Goal: Transaction & Acquisition: Purchase product/service

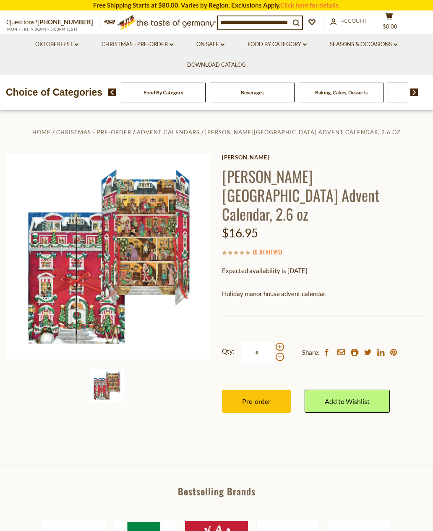
click at [134, 263] on img at bounding box center [108, 256] width 205 height 205
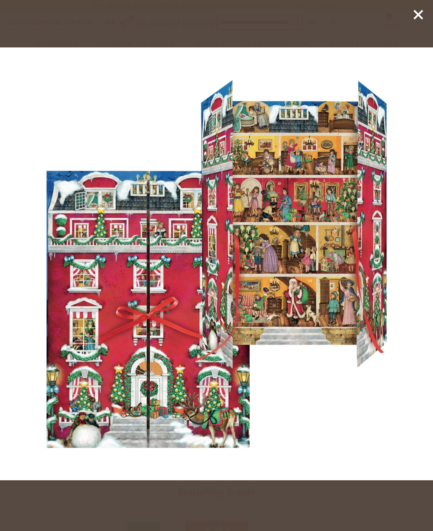
click at [324, 297] on img at bounding box center [216, 263] width 433 height 433
click at [417, 21] on icon at bounding box center [418, 14] width 13 height 13
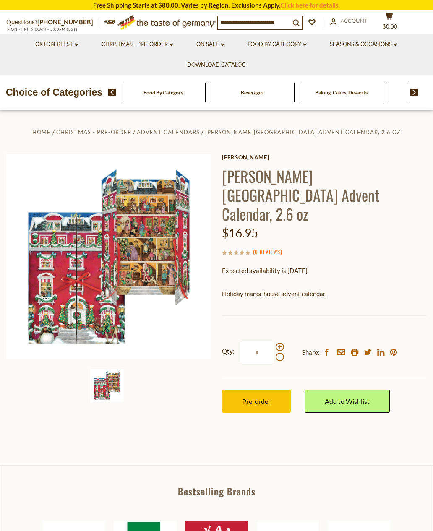
click at [281, 24] on input at bounding box center [254, 22] width 72 height 12
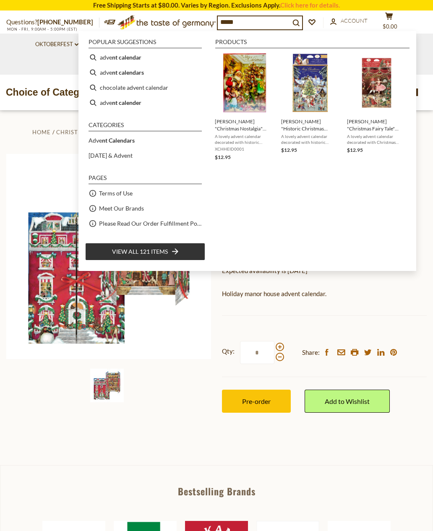
type input "******"
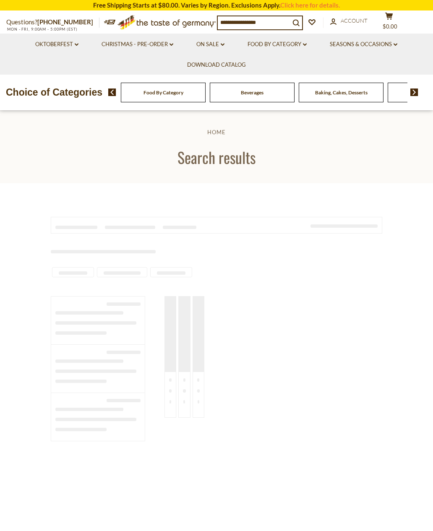
type input "******"
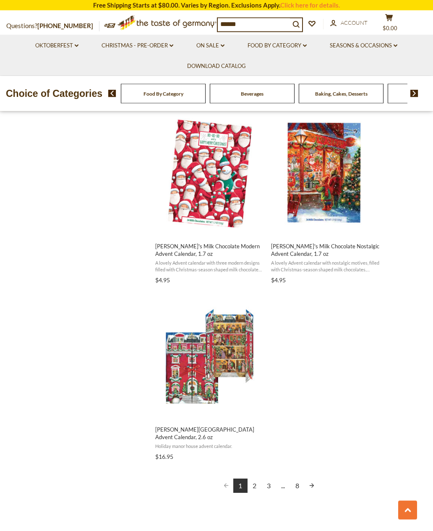
scroll to position [1257, 0]
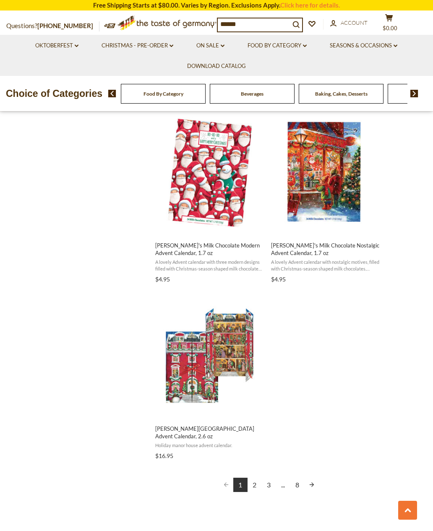
click at [257, 478] on link "2" at bounding box center [255, 485] width 14 height 14
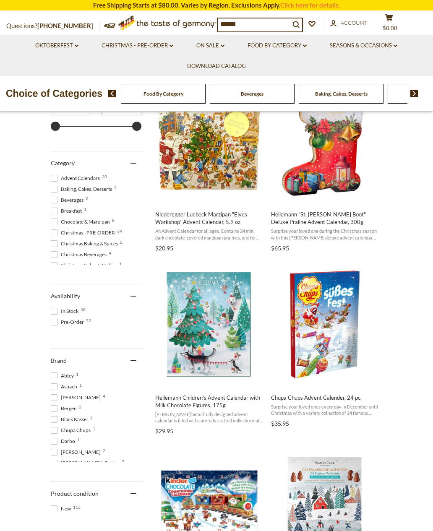
scroll to position [188, 0]
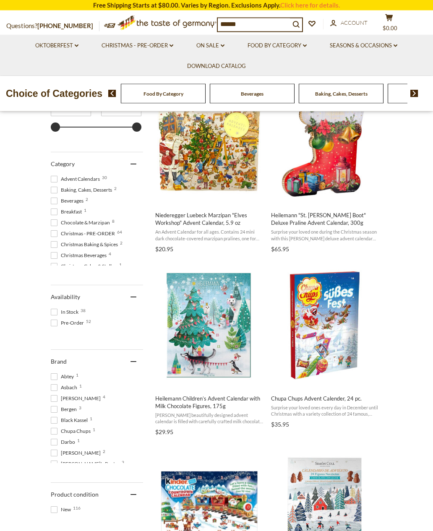
click at [51, 180] on span at bounding box center [54, 179] width 7 height 7
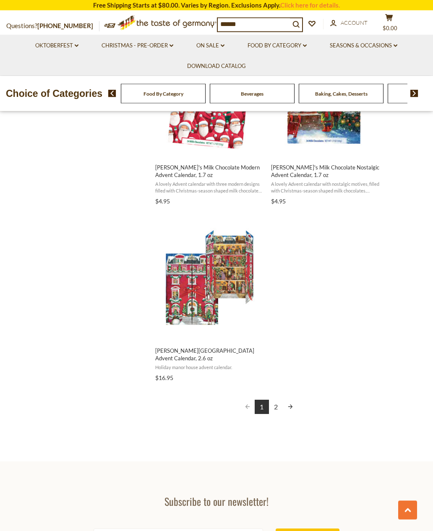
scroll to position [1339, 0]
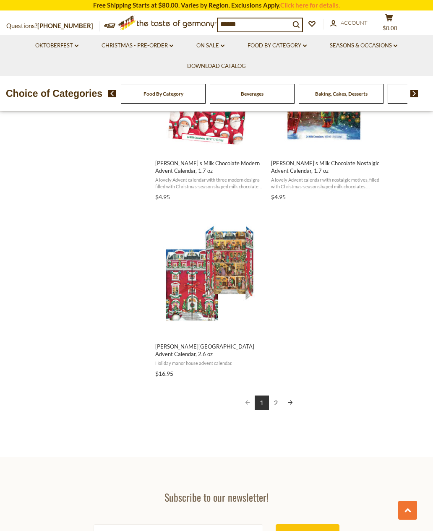
click at [279, 396] on link "2" at bounding box center [276, 403] width 14 height 14
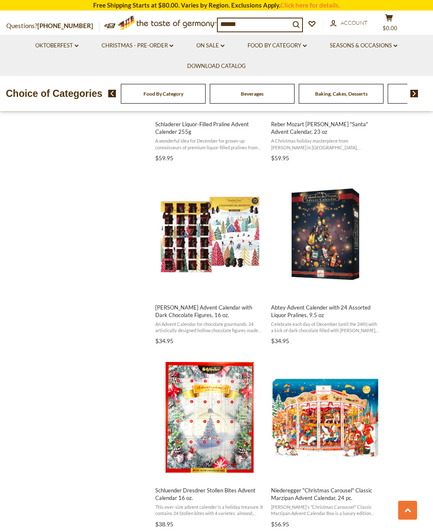
scroll to position [828, 0]
